Goal: Information Seeking & Learning: Find specific fact

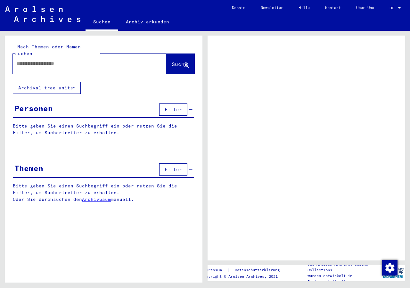
click at [173, 107] on span "Filter" at bounding box center [173, 110] width 17 height 6
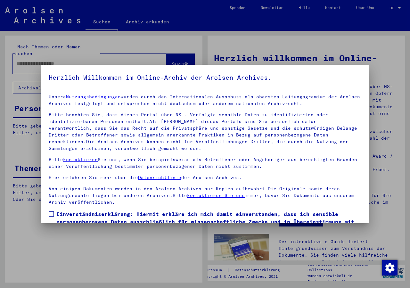
scroll to position [41, 0]
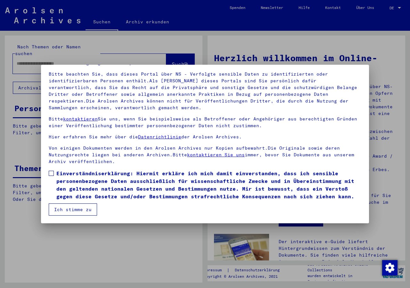
click at [50, 172] on span at bounding box center [51, 173] width 5 height 5
click at [58, 208] on button "Ich stimme zu" at bounding box center [73, 209] width 48 height 12
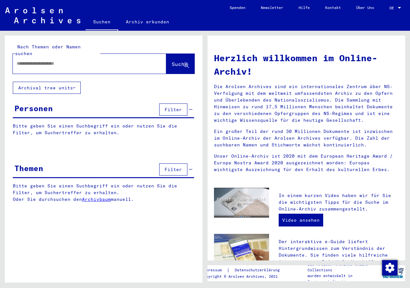
click at [182, 103] on button "Filter" at bounding box center [173, 109] width 28 height 12
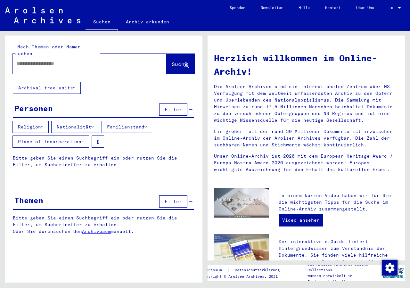
click at [43, 125] on icon at bounding box center [42, 127] width 2 height 4
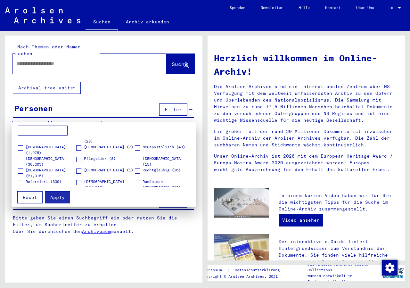
scroll to position [195, 0]
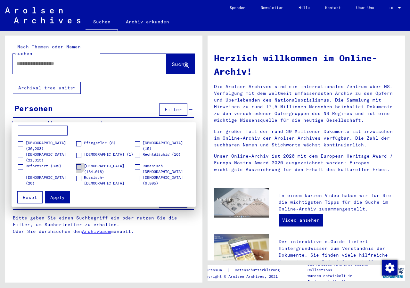
click at [79, 166] on span at bounding box center [78, 166] width 5 height 5
click at [63, 198] on span "Apply" at bounding box center [57, 197] width 14 height 6
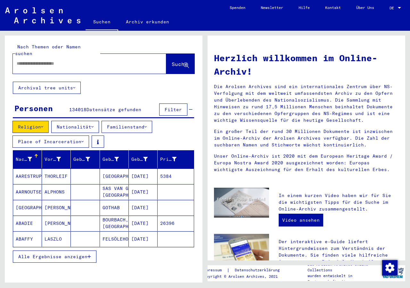
click at [83, 139] on icon at bounding box center [82, 141] width 2 height 4
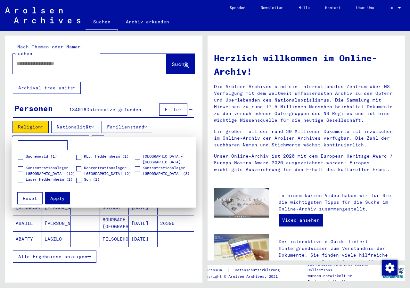
click at [83, 134] on div at bounding box center [205, 144] width 410 height 288
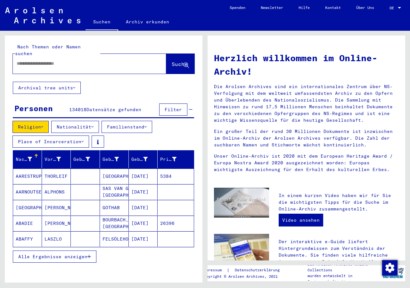
click at [167, 107] on span "Filter" at bounding box center [173, 110] width 17 height 6
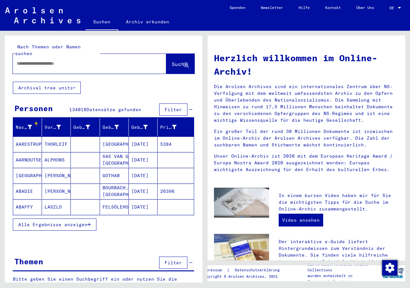
click at [166, 107] on span "Filter" at bounding box center [173, 110] width 17 height 6
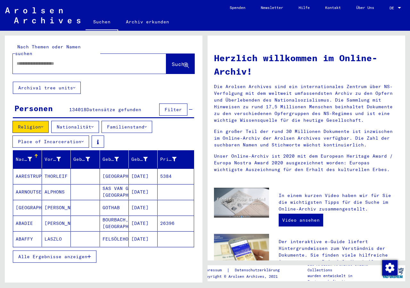
click at [42, 102] on div "Personen" at bounding box center [33, 108] width 38 height 12
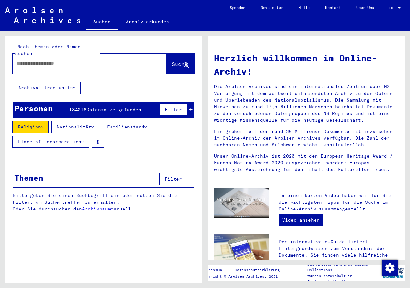
click at [35, 106] on div "Personen" at bounding box center [33, 108] width 38 height 12
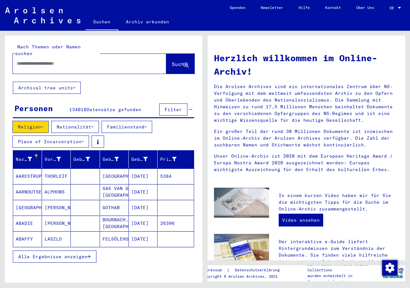
click at [35, 106] on div "Personen" at bounding box center [33, 108] width 38 height 12
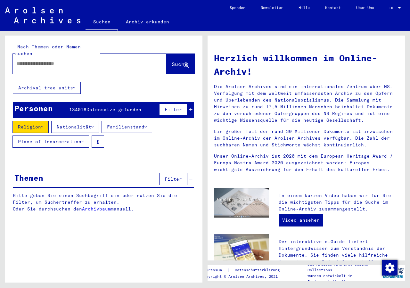
click at [49, 60] on input "text" at bounding box center [82, 63] width 130 height 7
type input "*********"
click at [169, 65] on button "Suche" at bounding box center [180, 64] width 28 height 20
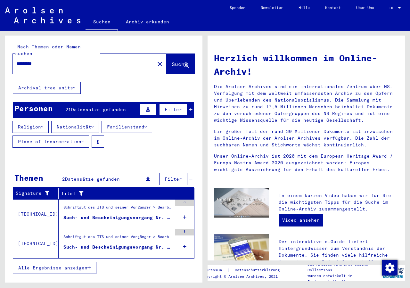
click at [69, 265] on span "Alle Ergebnisse anzeigen" at bounding box center [52, 268] width 69 height 6
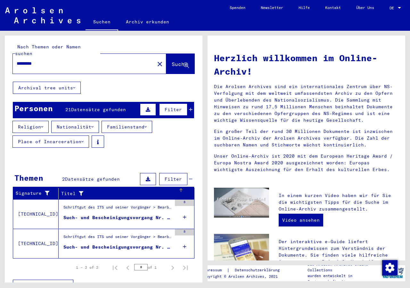
scroll to position [6, 0]
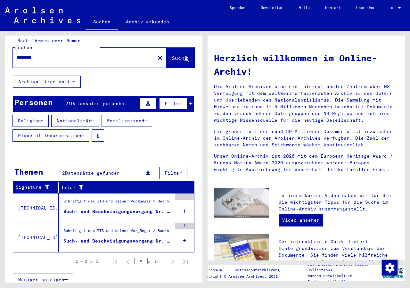
click at [114, 208] on div "Such- und Bescheinigungsvorgang Nr. 57.449 für [PERSON_NAME] geboren [DEMOGRAPH…" at bounding box center [117, 211] width 108 height 7
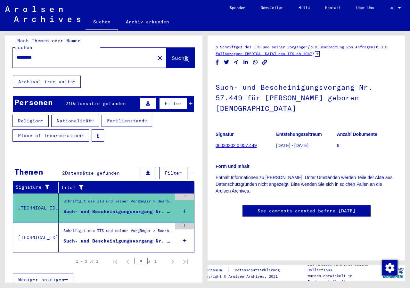
click at [111, 238] on div "Such- und Bescheinigungsvorgang Nr. 657.693 für [PERSON_NAME] geboren [DEMOGRAP…" at bounding box center [117, 241] width 108 height 7
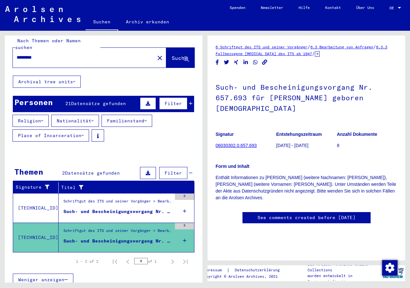
click at [228, 144] on link "06030302.0.657.693" at bounding box center [235, 145] width 41 height 5
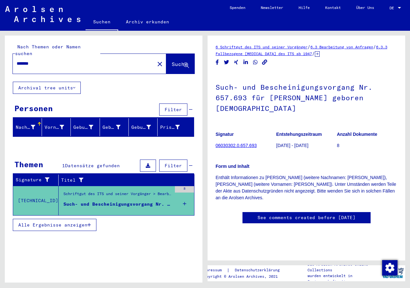
click at [37, 222] on span "Alle Ergebnisse anzeigen" at bounding box center [52, 225] width 69 height 6
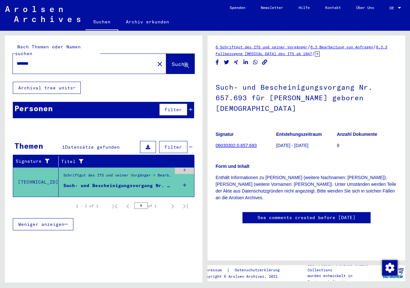
click at [151, 142] on button at bounding box center [148, 147] width 16 height 12
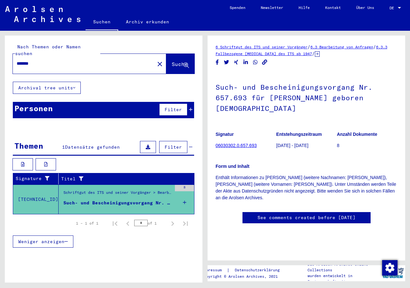
click at [119, 190] on div "Schriftgut des ITS und seiner Vorgänger > Bearbeitung von Anfragen > Fallbezoge…" at bounding box center [117, 194] width 108 height 9
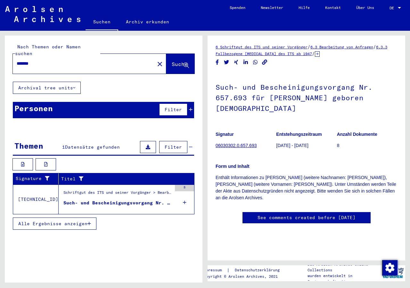
drag, startPoint x: 59, startPoint y: 58, endPoint x: 0, endPoint y: 60, distance: 58.6
click at [17, 60] on input "*******" at bounding box center [84, 63] width 134 height 7
type input "*********"
click at [180, 54] on button "Suche" at bounding box center [180, 64] width 28 height 20
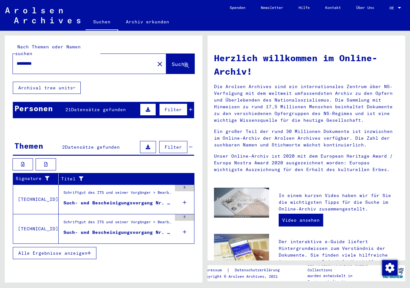
click at [136, 199] on div "Such- und Bescheinigungsvorgang Nr. 57.449 für [PERSON_NAME] geboren [DEMOGRAPH…" at bounding box center [117, 202] width 108 height 7
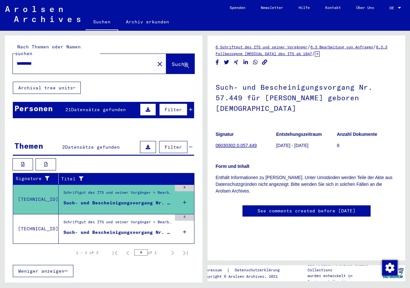
click at [245, 143] on link "06030302.0.057.449" at bounding box center [235, 145] width 41 height 5
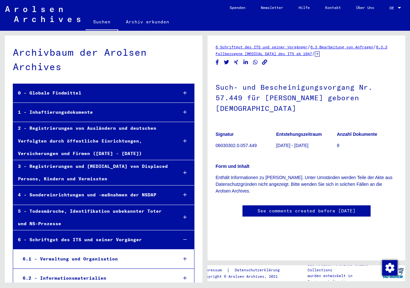
click at [98, 20] on link "Suchen" at bounding box center [101, 22] width 33 height 17
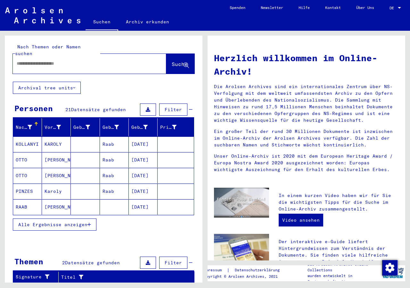
click at [28, 199] on mat-cell "RAAB" at bounding box center [27, 206] width 29 height 15
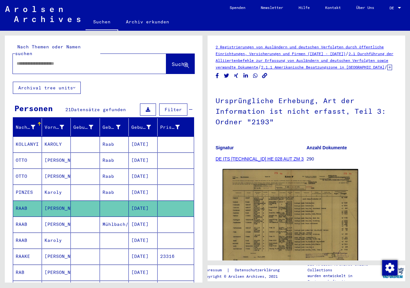
scroll to position [104, 0]
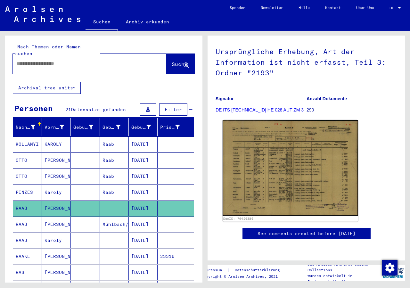
click at [292, 122] on img at bounding box center [290, 168] width 135 height 96
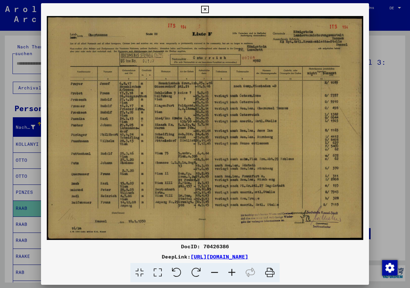
click at [208, 10] on icon at bounding box center [204, 10] width 7 height 8
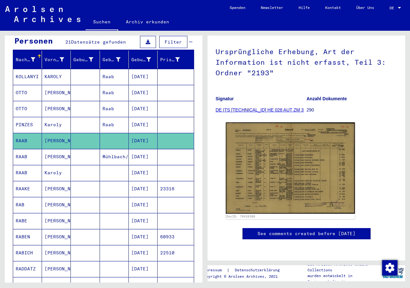
scroll to position [78, 0]
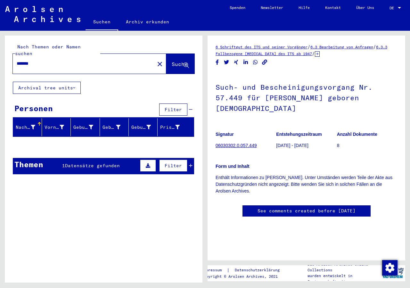
type input "*********"
